Goal: Task Accomplishment & Management: Manage account settings

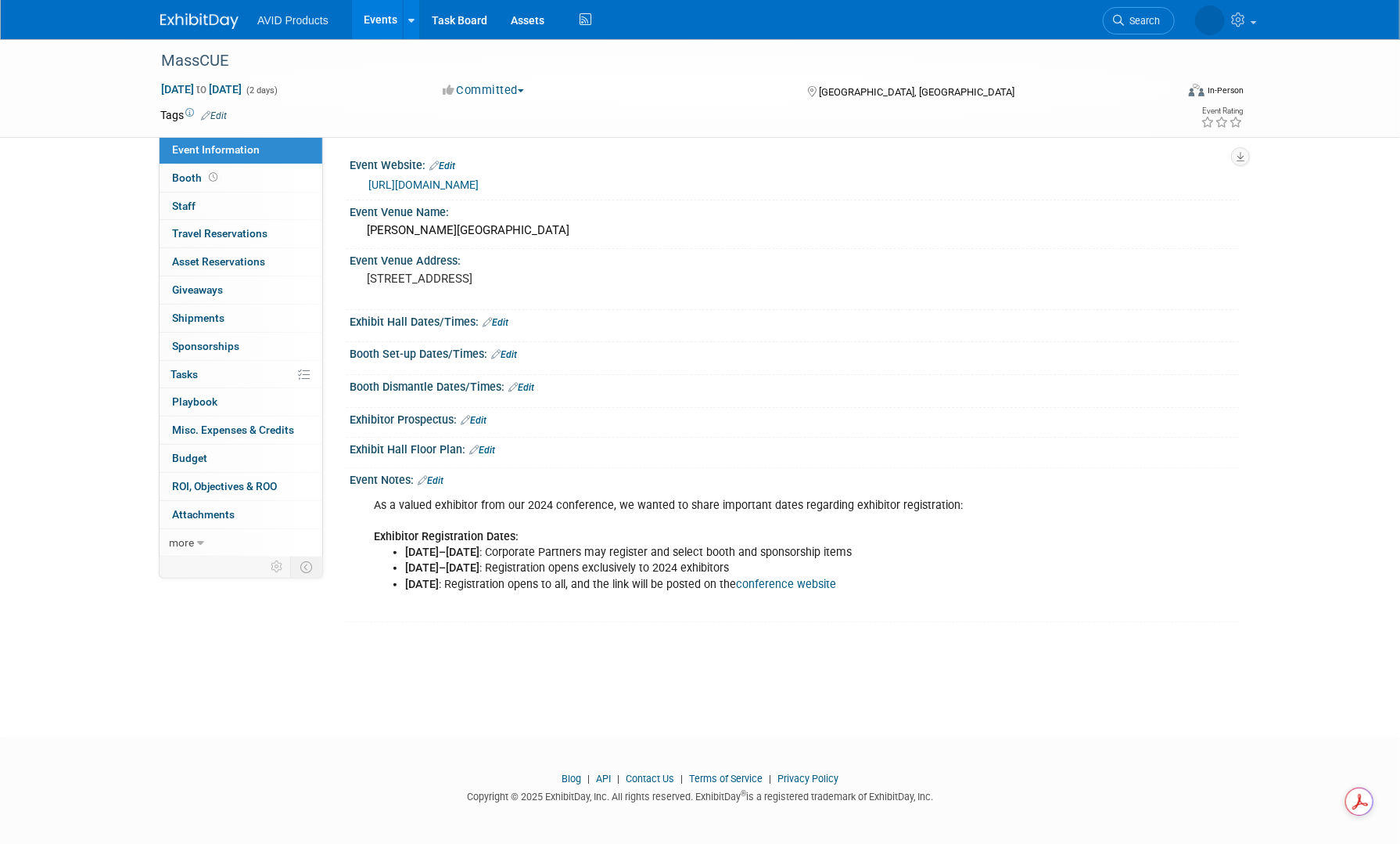
click at [507, 325] on link "Edit" at bounding box center [495, 322] width 26 height 11
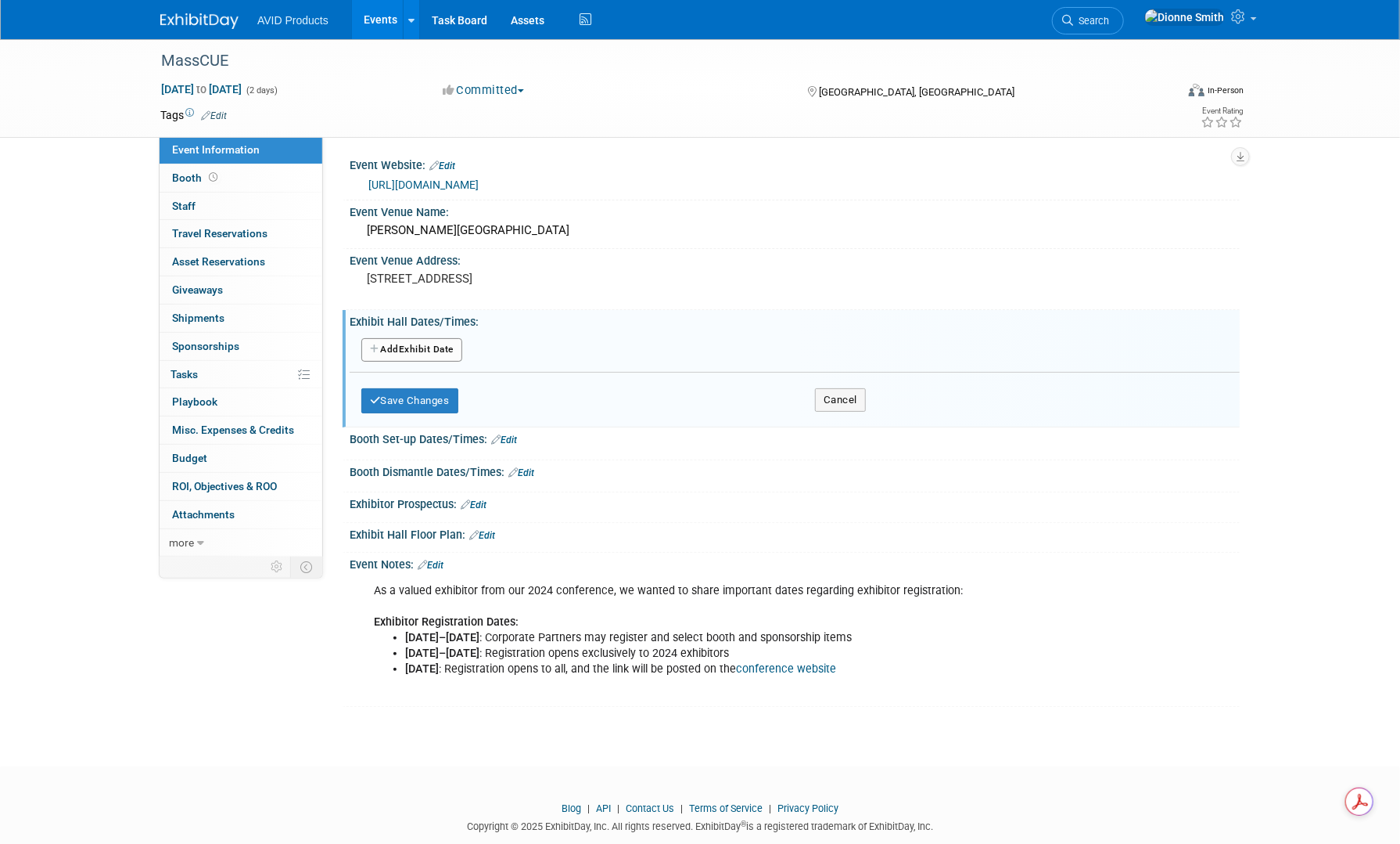
click at [454, 348] on button "Add Another Exhibit Date" at bounding box center [412, 349] width 101 height 24
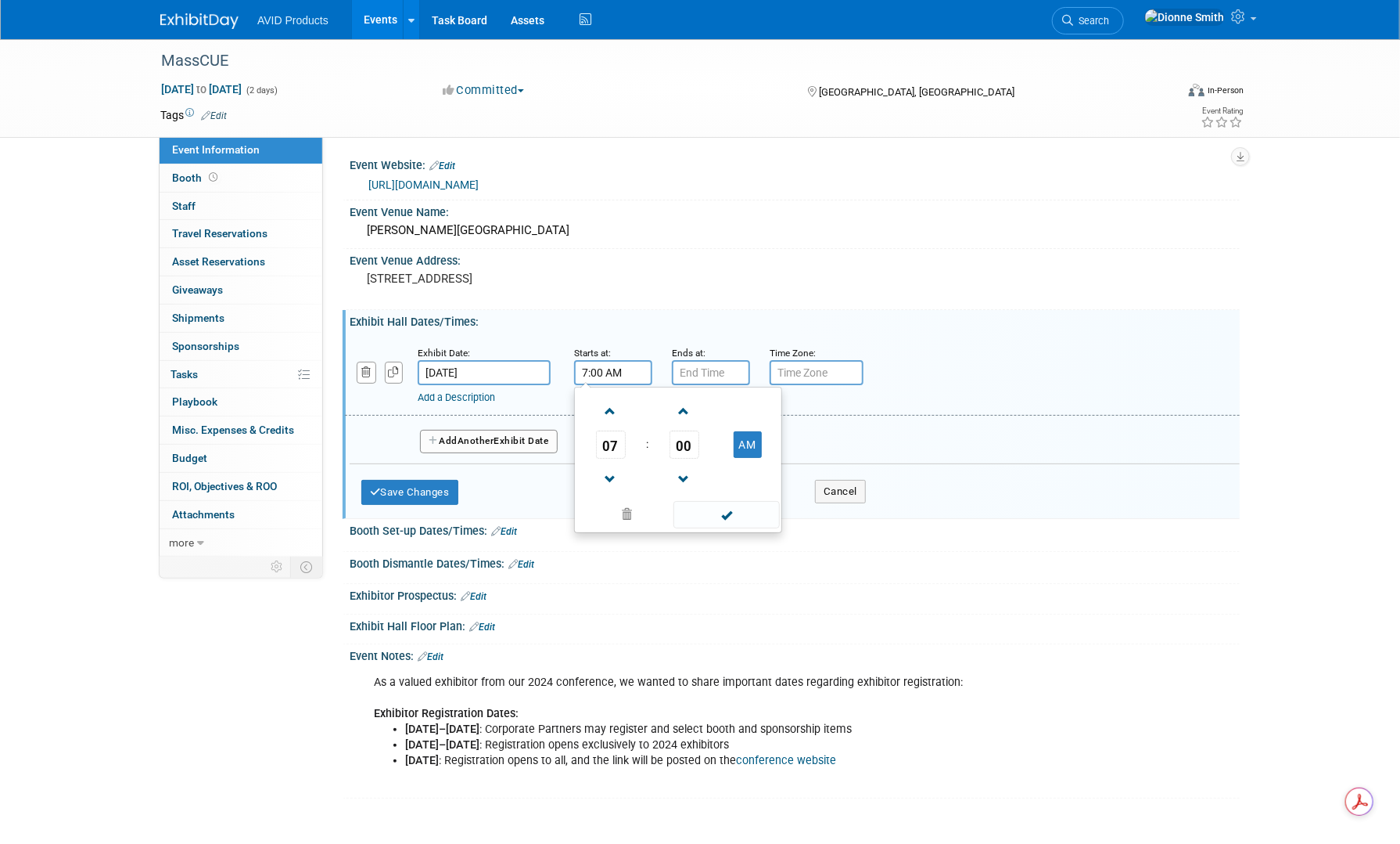
click at [632, 367] on input "7:00 AM" at bounding box center [613, 372] width 78 height 25
click at [689, 446] on span "00" at bounding box center [685, 444] width 30 height 28
click at [689, 446] on td "30" at bounding box center [703, 454] width 50 height 42
type input "7:30 AM"
click at [719, 511] on span at bounding box center [726, 514] width 106 height 27
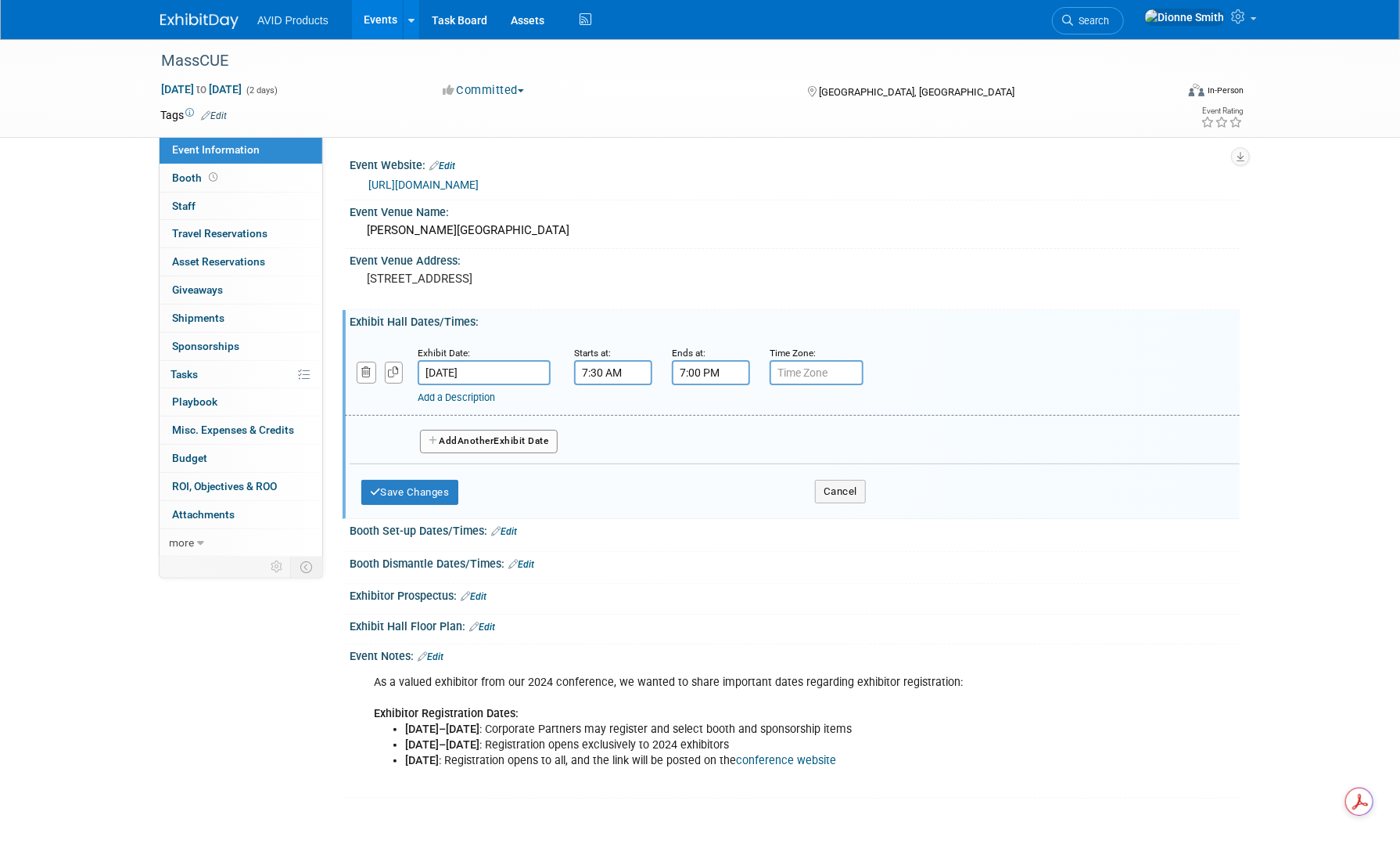
click at [704, 373] on input "7:00 PM" at bounding box center [711, 372] width 78 height 25
drag, startPoint x: 691, startPoint y: 430, endPoint x: 713, endPoint y: 439, distance: 23.8
click at [692, 430] on td "07" at bounding box center [709, 444] width 65 height 28
click at [720, 441] on span "07" at bounding box center [709, 444] width 30 height 28
click at [706, 452] on td "04" at bounding box center [701, 454] width 50 height 42
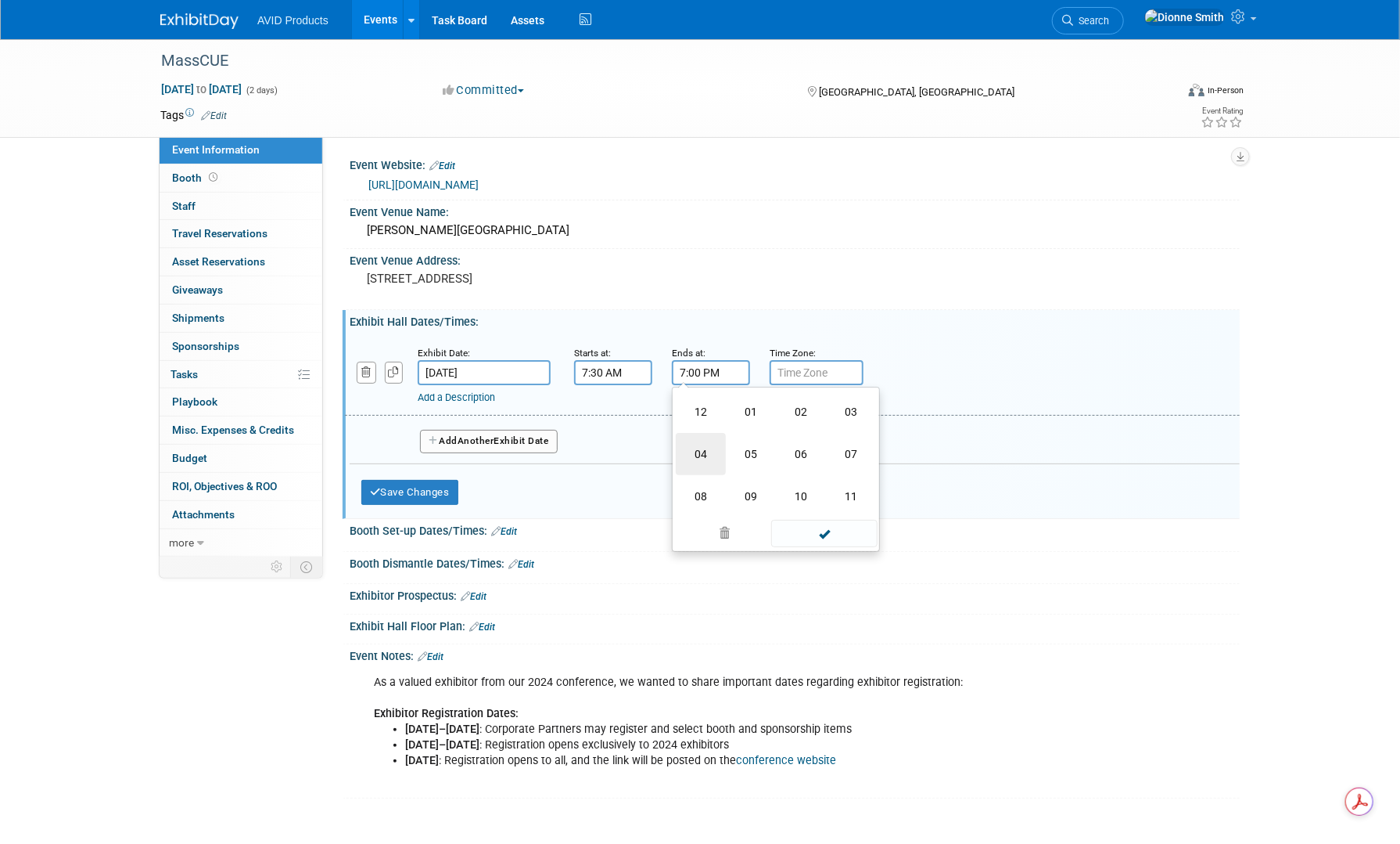
type input "4:00 PM"
click at [829, 515] on span at bounding box center [824, 514] width 106 height 27
click at [452, 441] on button "Add Another Exhibit Date" at bounding box center [489, 441] width 138 height 24
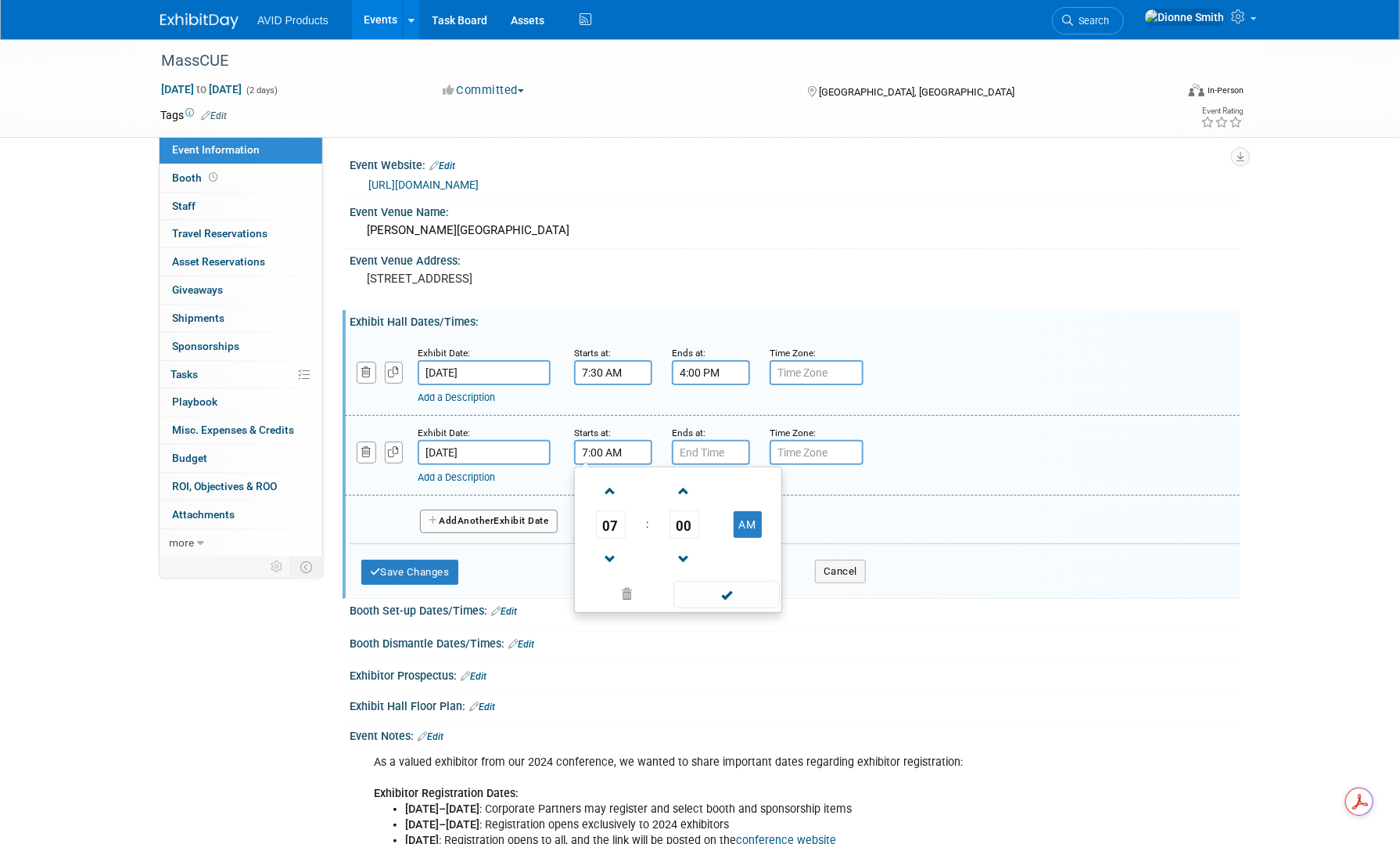
click at [634, 444] on input "7:00 AM" at bounding box center [613, 452] width 78 height 25
click at [677, 522] on span "00" at bounding box center [685, 525] width 30 height 28
click at [708, 535] on td "30" at bounding box center [703, 534] width 50 height 42
type input "7:30 AM"
click at [742, 592] on span at bounding box center [726, 594] width 106 height 27
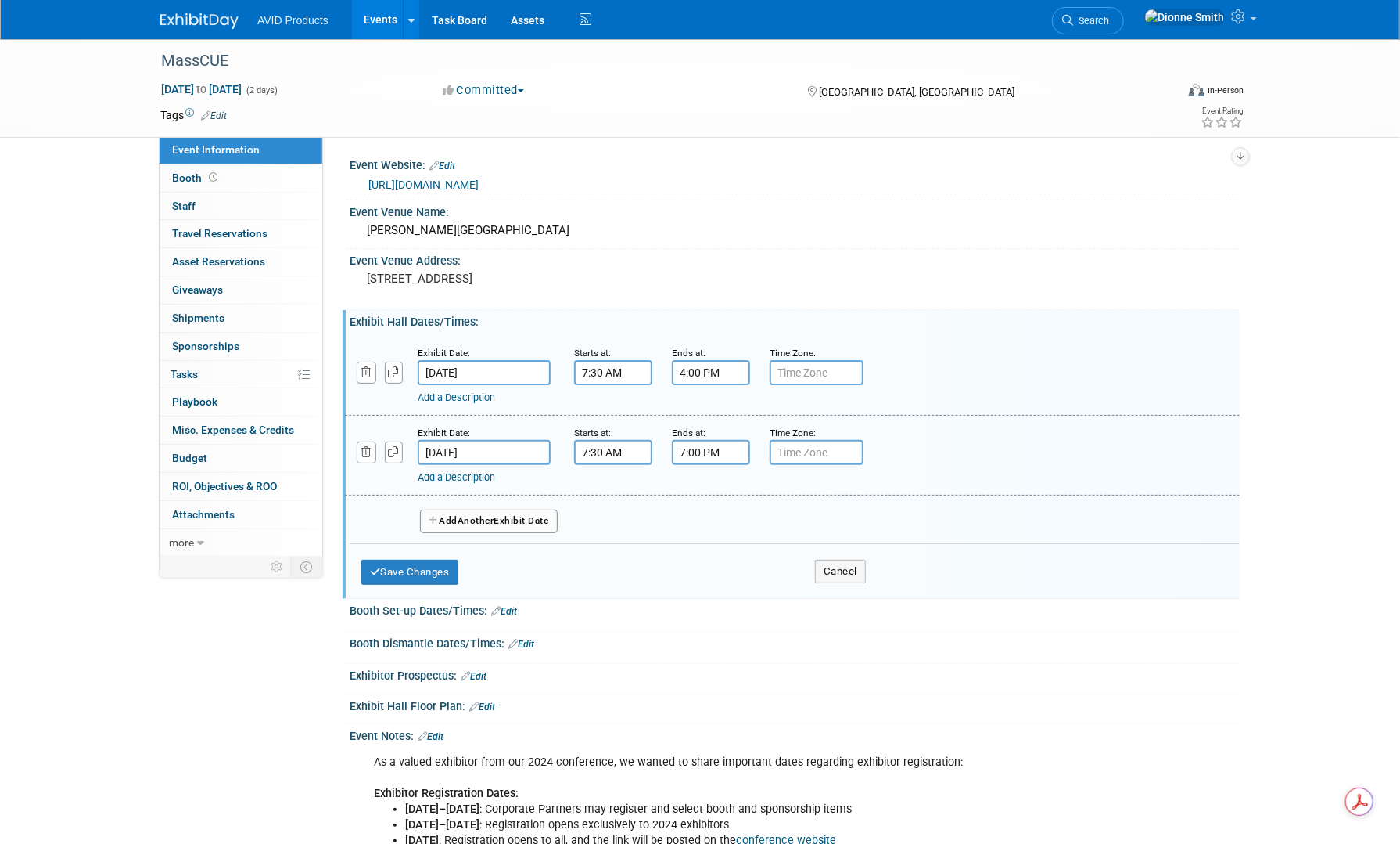
click at [711, 444] on input "7:00 PM" at bounding box center [711, 452] width 78 height 25
click at [713, 516] on span "07" at bounding box center [709, 525] width 30 height 28
click at [854, 492] on td "03" at bounding box center [851, 491] width 50 height 42
type input "3:00 PM"
click at [836, 599] on span at bounding box center [824, 594] width 106 height 27
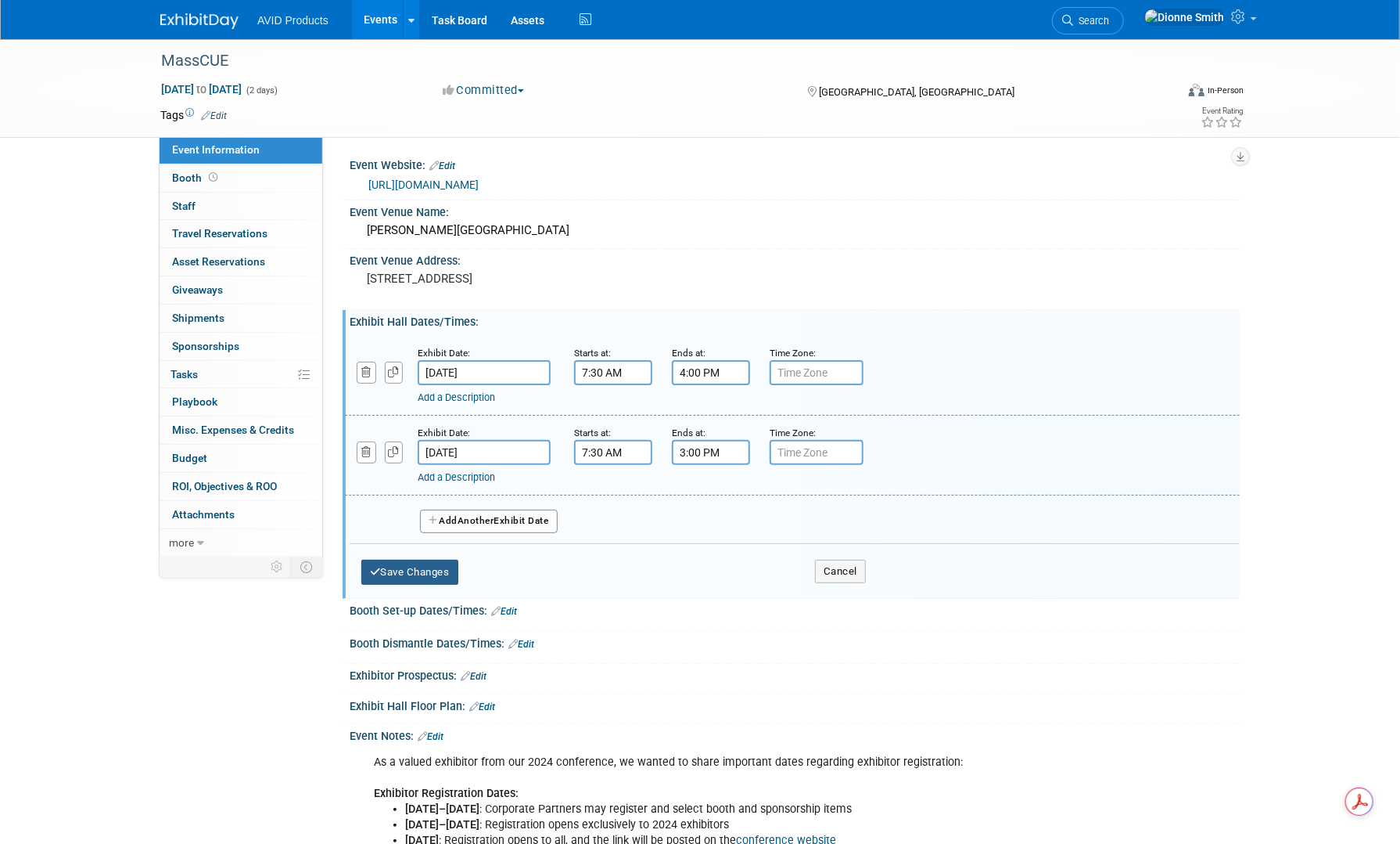
click at [418, 570] on button "Save Changes" at bounding box center [410, 571] width 97 height 25
